Goal: Task Accomplishment & Management: Manage account settings

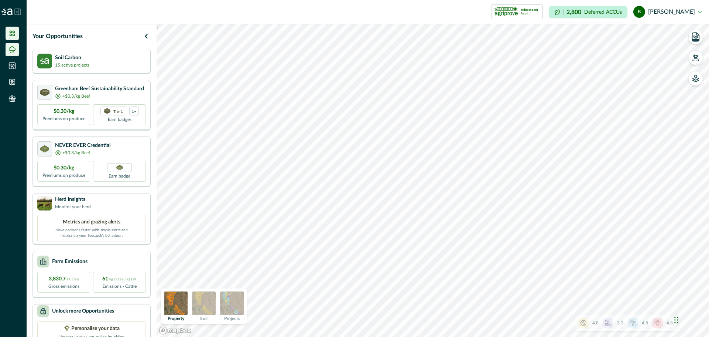
click at [11, 55] on li at bounding box center [12, 49] width 13 height 13
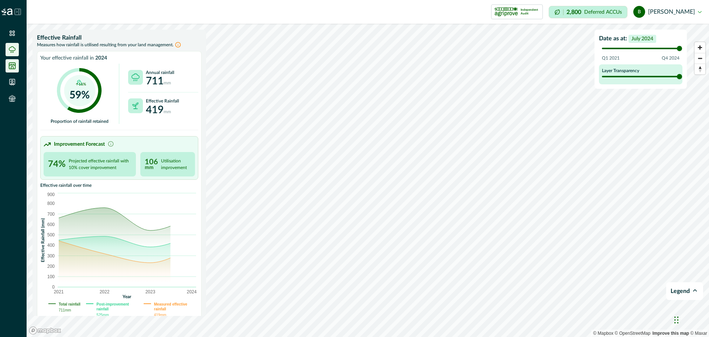
click at [13, 69] on icon at bounding box center [12, 66] width 6 height 6
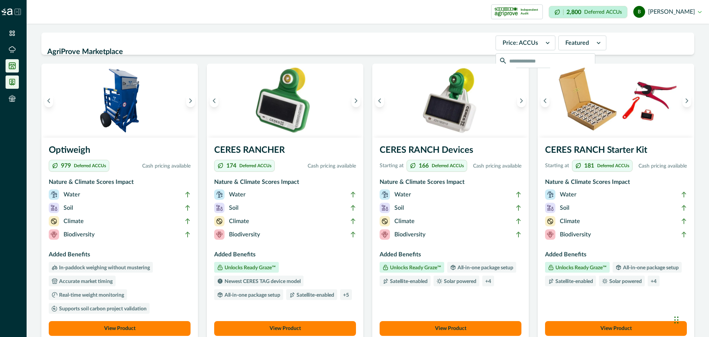
click at [10, 81] on icon at bounding box center [11, 81] width 7 height 7
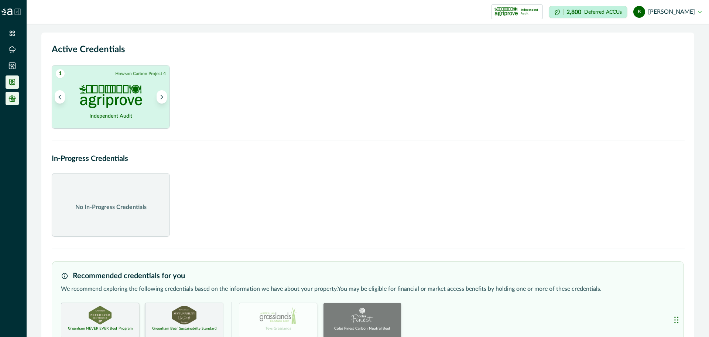
click at [16, 98] on icon at bounding box center [12, 96] width 7 height 3
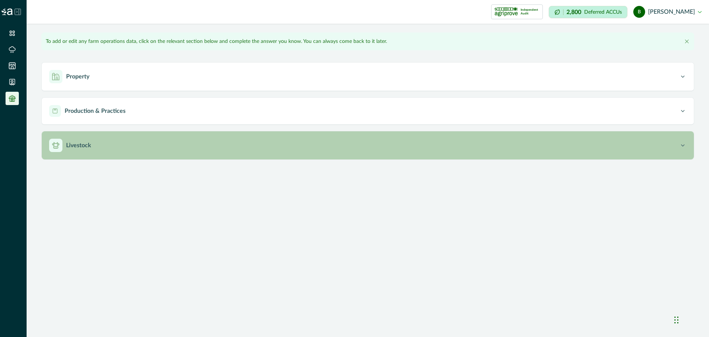
click at [74, 141] on p "Livestock" at bounding box center [78, 145] width 25 height 9
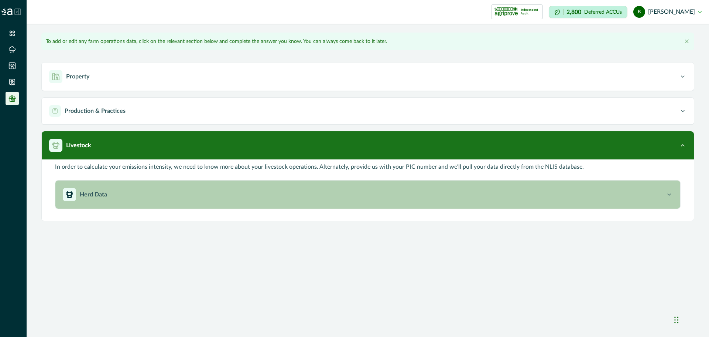
click at [89, 189] on div "Herd Data" at bounding box center [364, 194] width 603 height 13
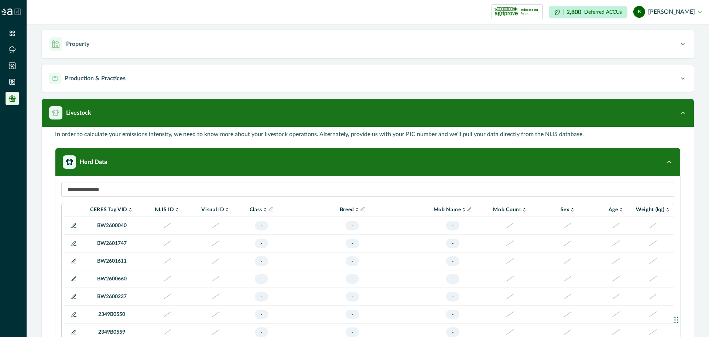
scroll to position [71, 0]
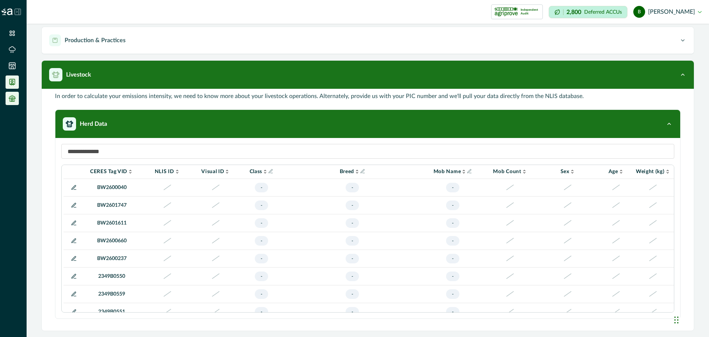
click at [11, 82] on icon at bounding box center [11, 81] width 7 height 7
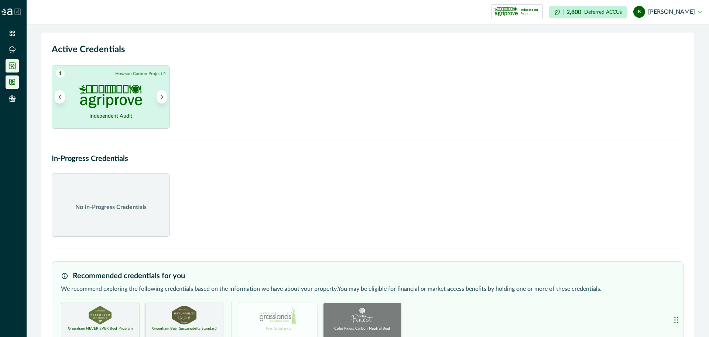
click at [13, 69] on icon at bounding box center [12, 66] width 6 height 6
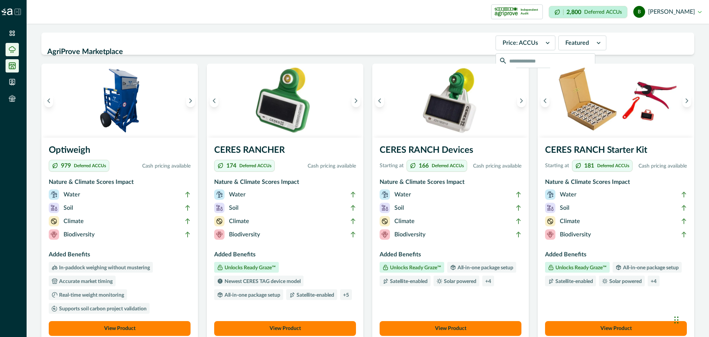
click at [12, 47] on icon at bounding box center [11, 49] width 7 height 7
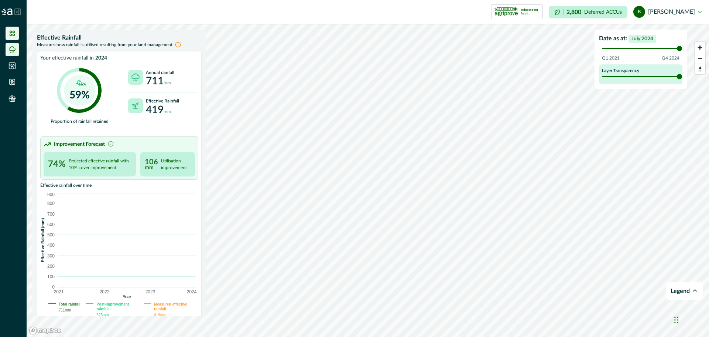
click at [10, 36] on icon at bounding box center [11, 33] width 7 height 7
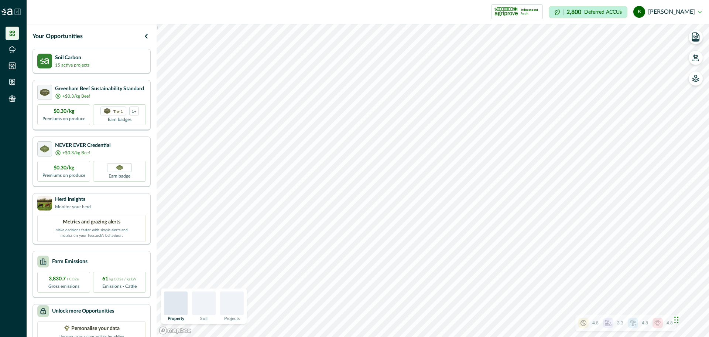
click at [20, 10] on icon at bounding box center [17, 11] width 7 height 7
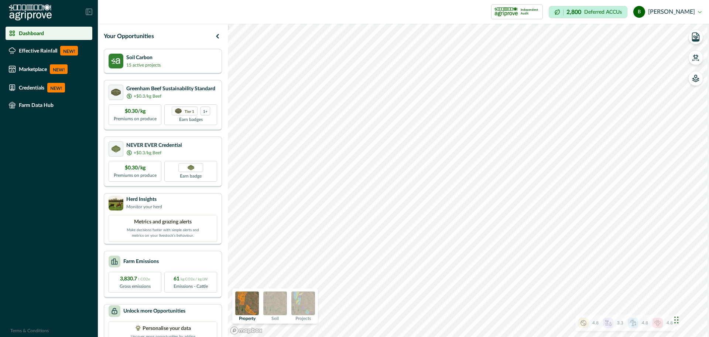
click at [683, 8] on button "b [PERSON_NAME]" at bounding box center [668, 12] width 68 height 18
click at [651, 34] on button "Sign out" at bounding box center [660, 33] width 82 height 12
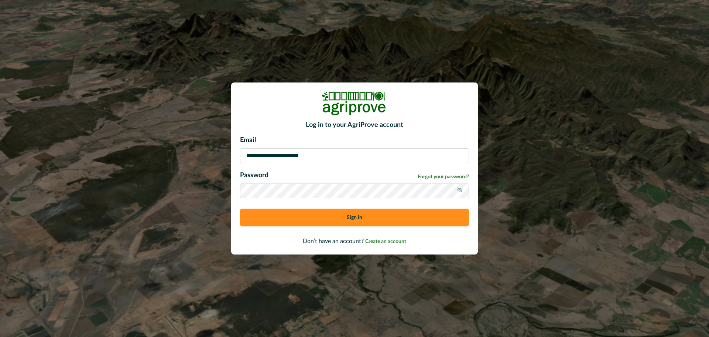
click at [357, 151] on input "**********" at bounding box center [354, 155] width 229 height 15
click at [298, 155] on input at bounding box center [354, 155] width 229 height 15
type input "**********"
click at [302, 218] on button "Sign in" at bounding box center [354, 217] width 229 height 18
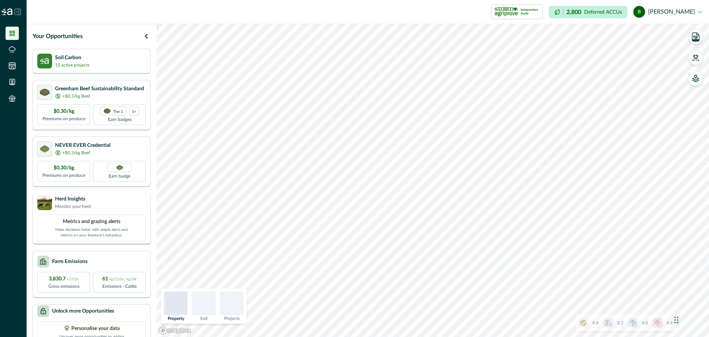
click at [79, 219] on p "Metrics and grazing alerts" at bounding box center [92, 222] width 58 height 8
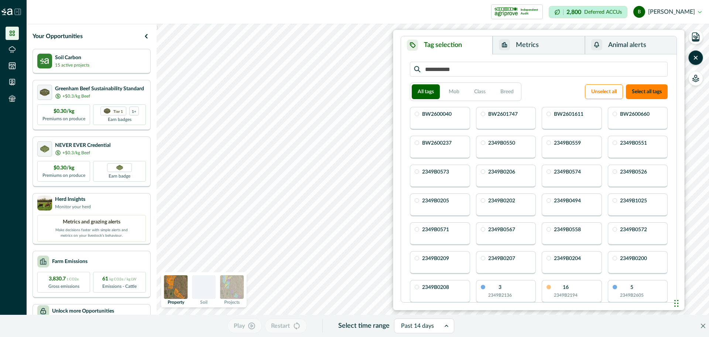
click at [553, 47] on button "Metrics" at bounding box center [539, 45] width 92 height 18
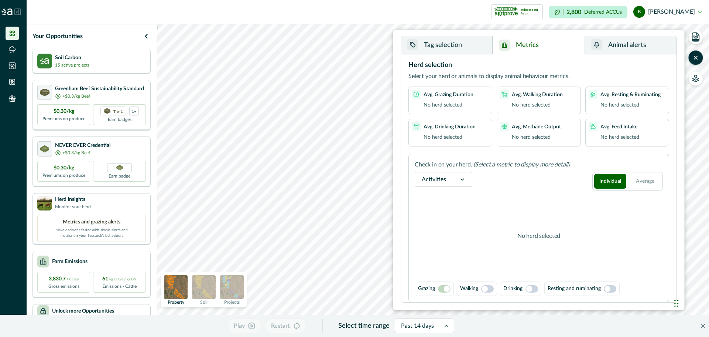
click at [611, 44] on button "Animal alerts" at bounding box center [631, 45] width 92 height 18
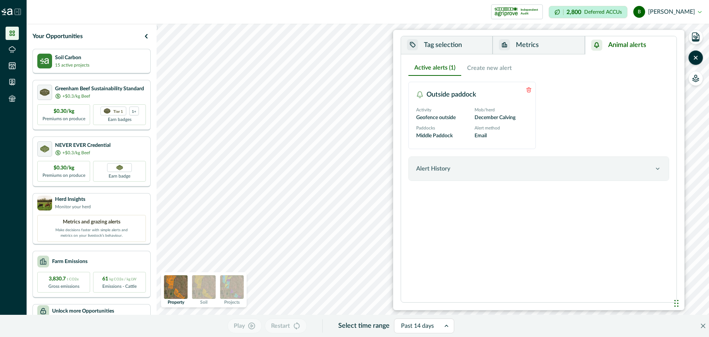
click at [462, 101] on div "Outside paddock" at bounding box center [472, 94] width 127 height 24
click at [511, 35] on div "Tag selection Metrics Animal alerts All tags Mob Class Breed Unselect all Selec…" at bounding box center [539, 170] width 292 height 280
click at [514, 43] on button "Metrics" at bounding box center [539, 45] width 92 height 18
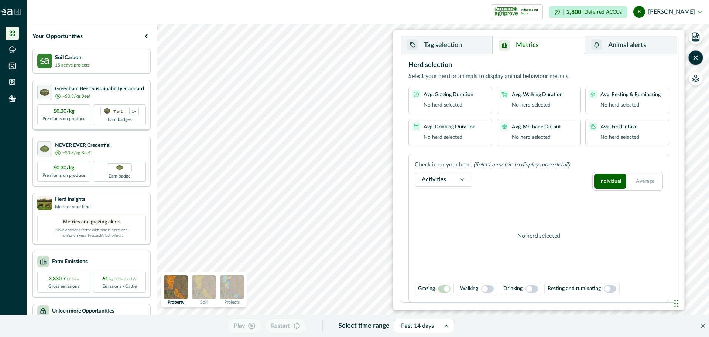
click at [407, 50] on button "Tag selection" at bounding box center [447, 45] width 92 height 18
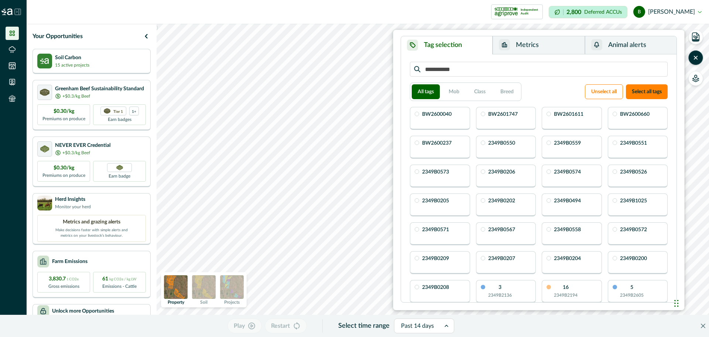
click at [498, 99] on div "All tags Mob Class Breed" at bounding box center [466, 91] width 112 height 18
click at [505, 93] on button "Breed" at bounding box center [507, 91] width 25 height 15
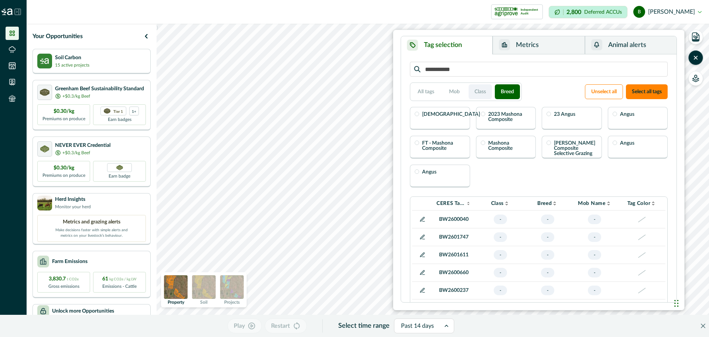
click at [481, 91] on button "Class" at bounding box center [480, 91] width 23 height 15
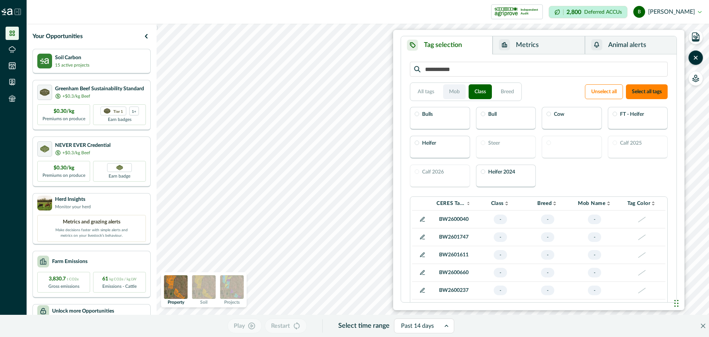
click at [460, 93] on button "Mob" at bounding box center [454, 91] width 23 height 15
click at [444, 125] on div "23 Breeding Mob" at bounding box center [440, 118] width 60 height 23
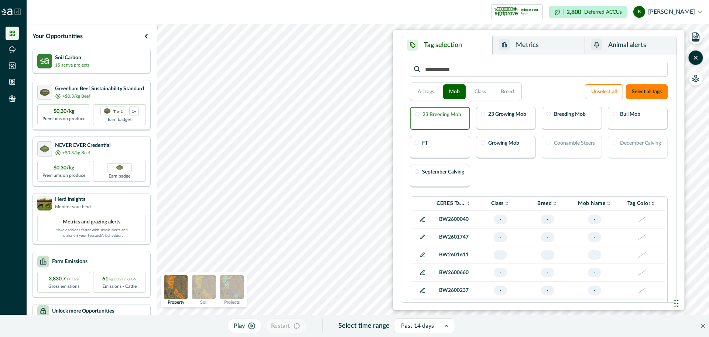
click at [453, 119] on div "23 Breeding Mob" at bounding box center [442, 115] width 39 height 7
click at [504, 115] on p "23 Growing Mob" at bounding box center [507, 114] width 38 height 5
click at [551, 115] on div "Breeding Mob" at bounding box center [572, 118] width 60 height 23
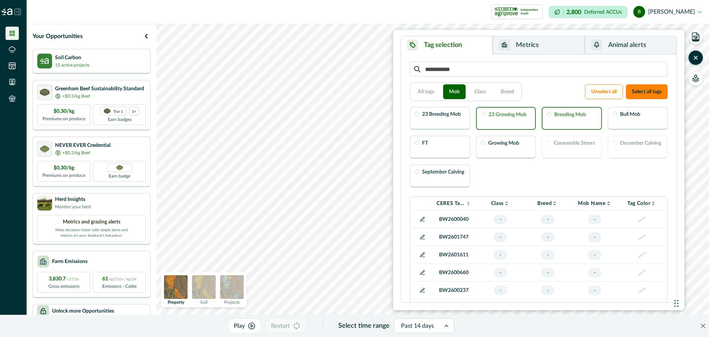
click at [667, 12] on button "b [PERSON_NAME]" at bounding box center [668, 12] width 68 height 18
click at [697, 13] on button "b [PERSON_NAME]" at bounding box center [668, 12] width 68 height 18
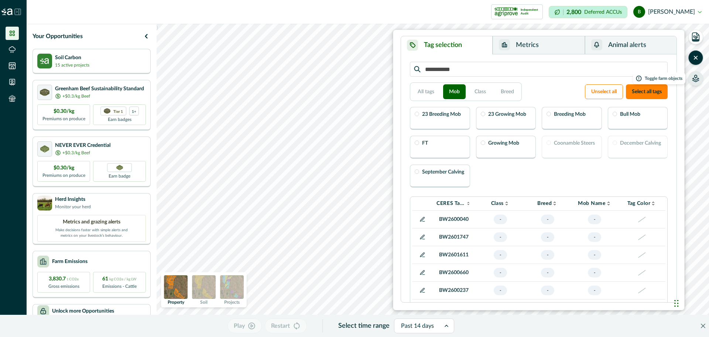
click at [696, 81] on button "button" at bounding box center [696, 78] width 15 height 15
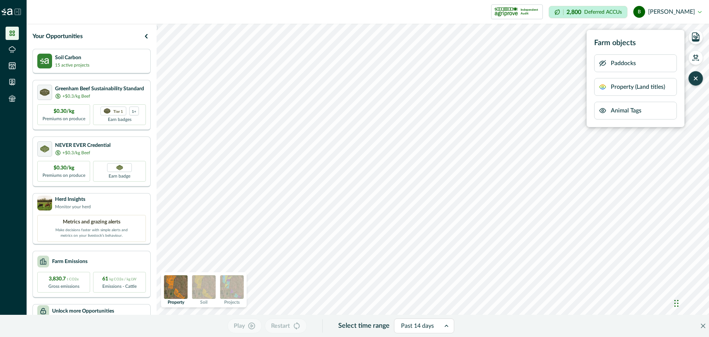
click at [642, 61] on div "Paddocks" at bounding box center [635, 63] width 83 height 18
click at [629, 84] on p "Property (Land titles)" at bounding box center [638, 86] width 54 height 9
click at [697, 36] on icon "button" at bounding box center [696, 37] width 4 height 3
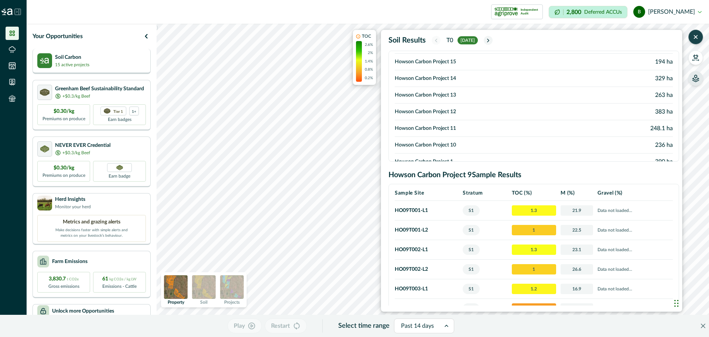
click at [104, 64] on div "Soil Carbon 15 active projects" at bounding box center [91, 60] width 109 height 15
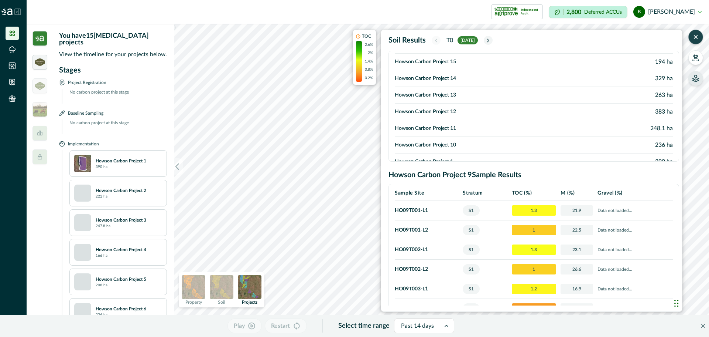
click at [40, 63] on img at bounding box center [40, 61] width 10 height 7
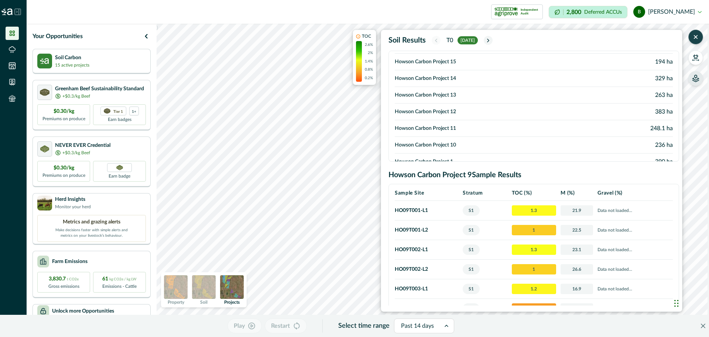
click at [683, 11] on button "b [PERSON_NAME]" at bounding box center [668, 12] width 68 height 18
click at [699, 35] on icon "button" at bounding box center [695, 36] width 7 height 7
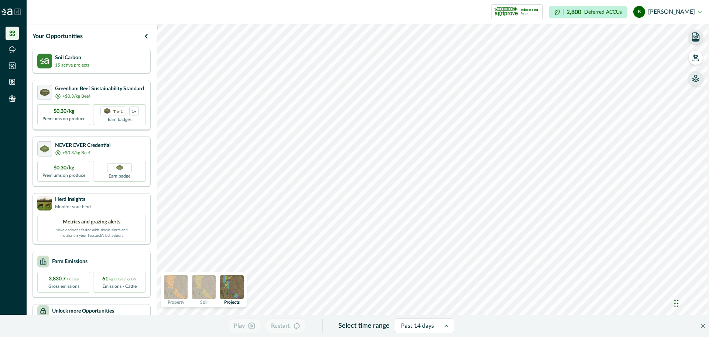
click at [669, 3] on button "b [PERSON_NAME]" at bounding box center [668, 12] width 68 height 18
click at [676, 13] on button "b [PERSON_NAME]" at bounding box center [668, 12] width 68 height 18
click at [669, 20] on button "b [PERSON_NAME]" at bounding box center [668, 12] width 68 height 18
click at [652, 34] on button "Sign out" at bounding box center [660, 33] width 82 height 12
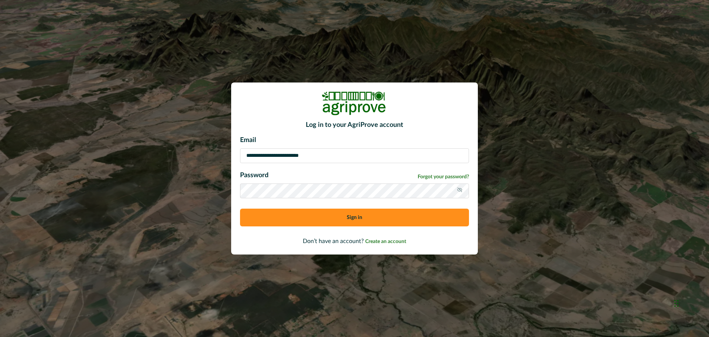
click at [321, 154] on input "**********" at bounding box center [354, 155] width 229 height 15
type input "**********"
click at [320, 215] on button "Sign in" at bounding box center [354, 217] width 229 height 18
